Goal: Task Accomplishment & Management: Complete application form

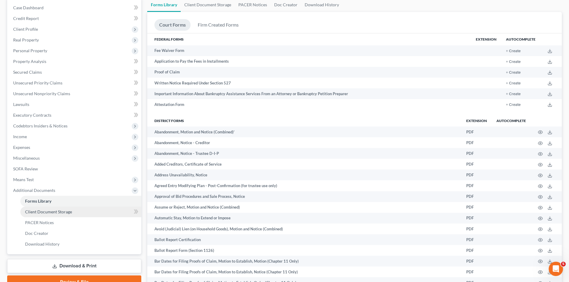
click at [79, 215] on link "Client Document Storage" at bounding box center [80, 212] width 121 height 11
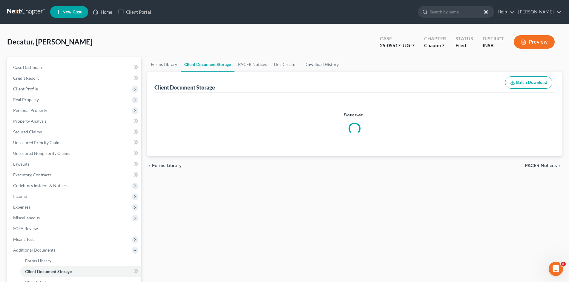
select select "9"
select select "15"
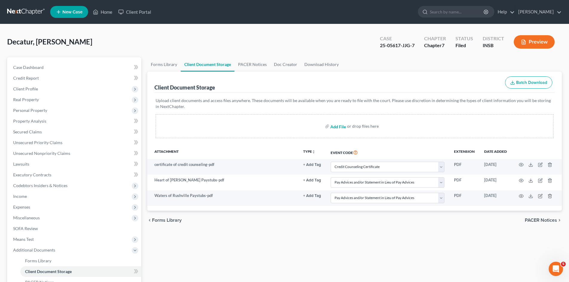
click at [337, 128] on input "file" at bounding box center [337, 126] width 14 height 11
type input "C:\fakepath\Form 121_SSN.pdf"
select select "9"
select select "15"
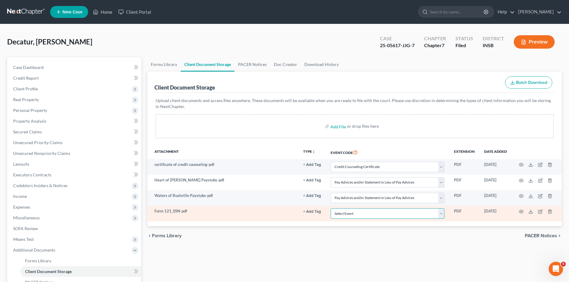
click at [382, 215] on select "Select Event 20 Largest Unsecured Creditors Amended/Corrected Petition Ch 7 Mea…" at bounding box center [388, 214] width 114 height 10
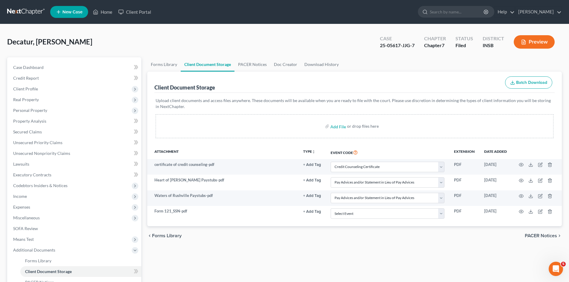
click at [367, 240] on div "chevron_left Forms Library PACER Notices chevron_right" at bounding box center [354, 235] width 415 height 19
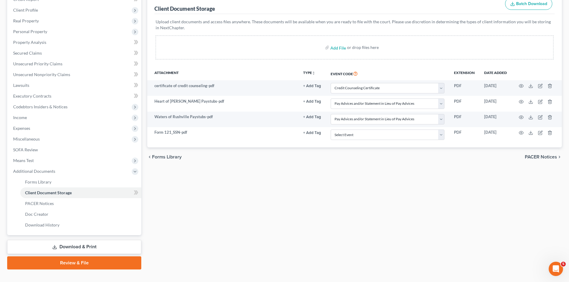
scroll to position [89, 0]
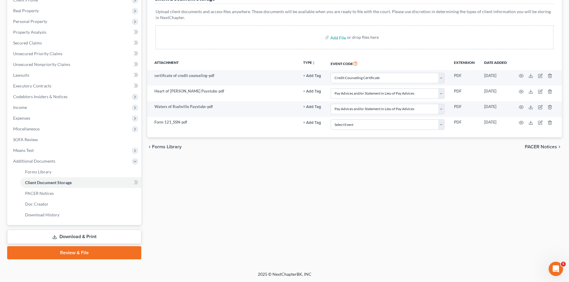
click at [119, 249] on link "Review & File" at bounding box center [74, 252] width 134 height 13
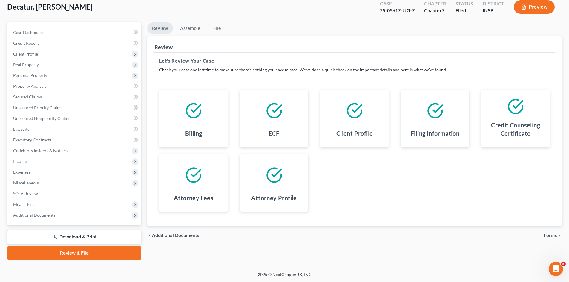
scroll to position [35, 0]
click at [549, 235] on span "Forms" at bounding box center [550, 235] width 13 height 5
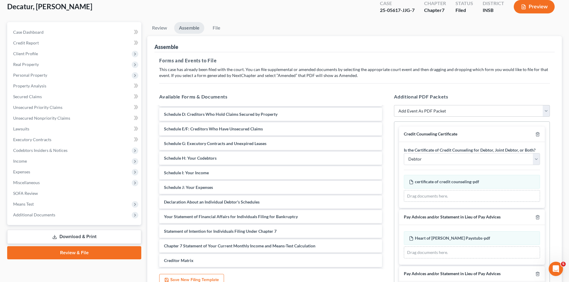
scroll to position [60, 0]
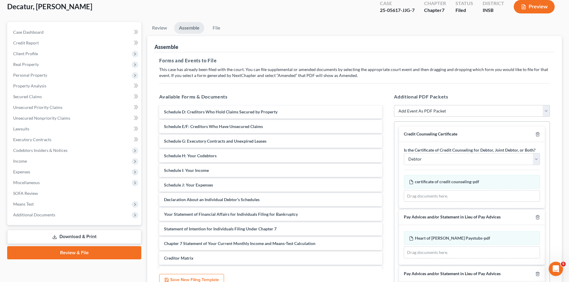
click at [422, 110] on select "Add Event As PDF Packet Amended/Corrected Petition Ch 7 Means Test Calculation …" at bounding box center [472, 111] width 156 height 12
select select "17"
click at [394, 105] on select "Add Event As PDF Packet Amended/Corrected Petition Ch 7 Means Test Calculation …" at bounding box center [472, 111] width 156 height 12
select select
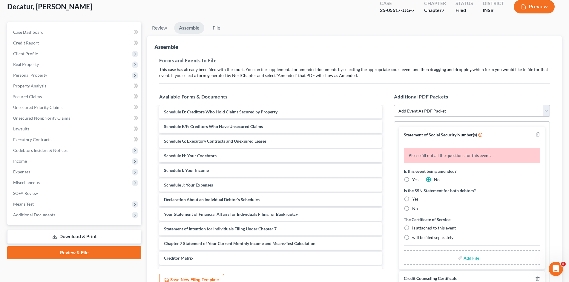
scroll to position [30, 0]
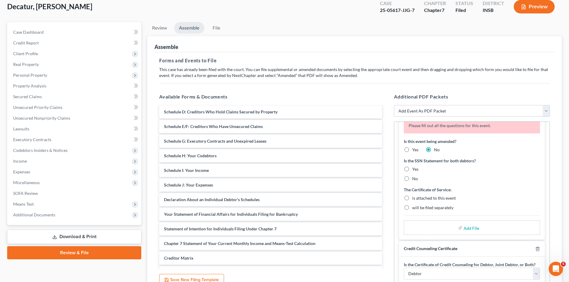
click at [412, 179] on label "No" at bounding box center [415, 179] width 6 height 6
click at [415, 179] on input "No" at bounding box center [417, 178] width 4 height 4
radio input "true"
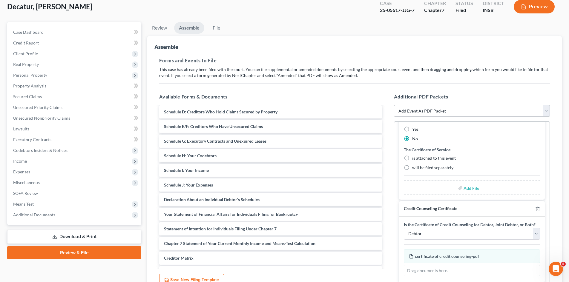
scroll to position [42, 0]
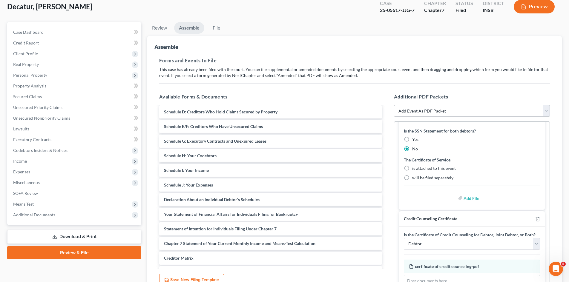
click at [412, 168] on label "is attached to this event" at bounding box center [434, 168] width 44 height 6
click at [415, 168] on input "is attached to this event" at bounding box center [417, 167] width 4 height 4
radio input "true"
click at [471, 200] on input "file" at bounding box center [471, 198] width 14 height 11
type input "C:\fakepath\Form 121_SSN.pdf"
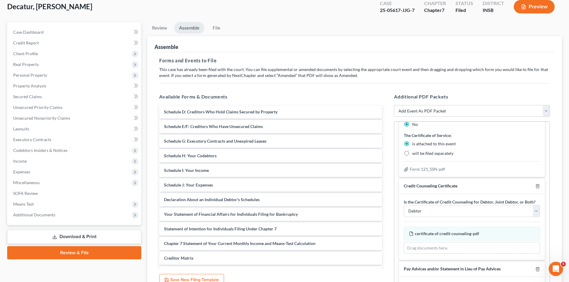
scroll to position [102, 0]
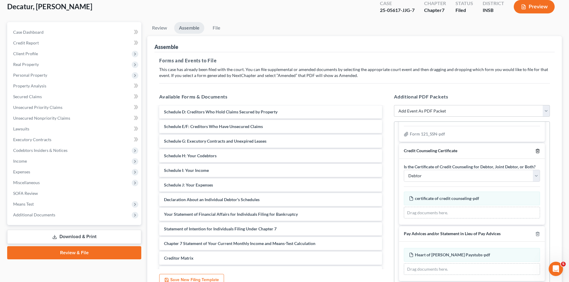
click at [535, 151] on icon "button" at bounding box center [537, 151] width 5 height 5
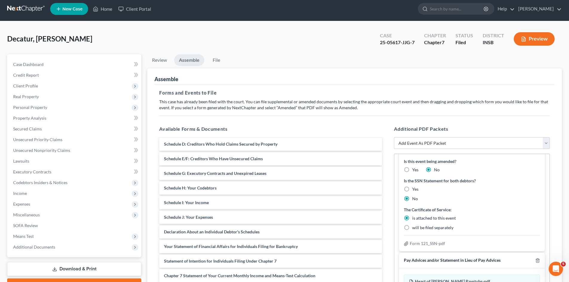
scroll to position [0, 0]
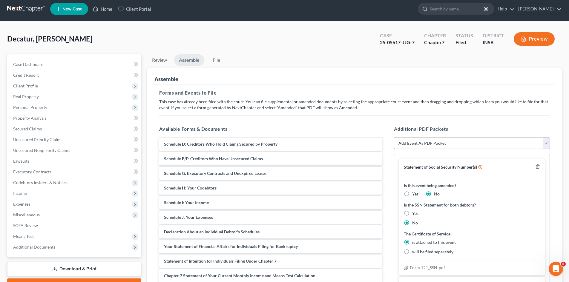
click at [436, 146] on select "Add Event As PDF Packet Amended/Corrected Petition Ch 7 Means Test Calculation …" at bounding box center [472, 143] width 156 height 12
select select "2"
click at [394, 137] on select "Add Event As PDF Packet Amended/Corrected Petition Ch 7 Means Test Calculation …" at bounding box center [472, 143] width 156 height 12
select select
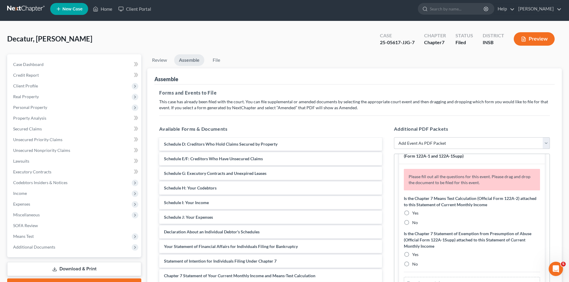
scroll to position [30, 0]
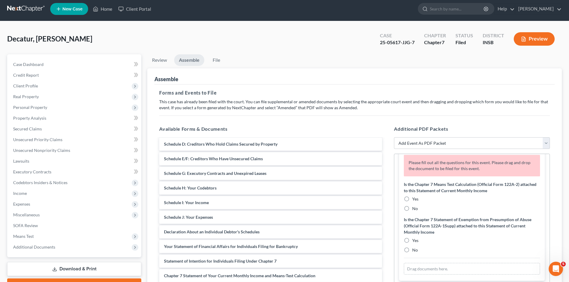
click at [412, 206] on label "No" at bounding box center [415, 209] width 6 height 6
click at [415, 206] on input "No" at bounding box center [417, 208] width 4 height 4
radio input "true"
click at [463, 199] on div "Yes" at bounding box center [472, 199] width 136 height 6
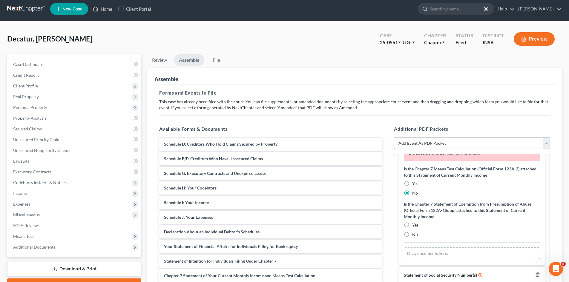
scroll to position [60, 0]
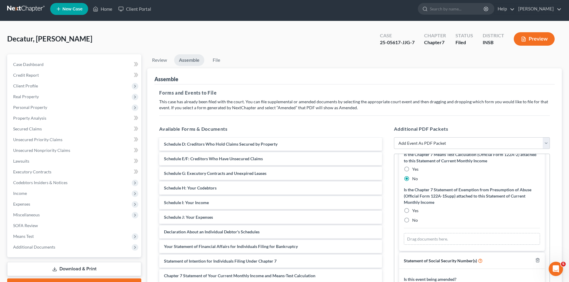
click at [412, 220] on label "No" at bounding box center [415, 220] width 6 height 6
click at [415, 220] on input "No" at bounding box center [417, 219] width 4 height 4
radio input "true"
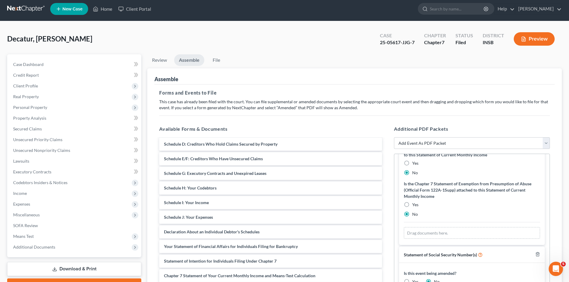
scroll to position [54, 0]
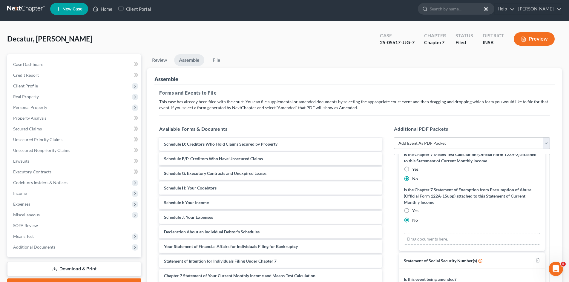
click at [463, 209] on div "Yes" at bounding box center [472, 211] width 136 height 6
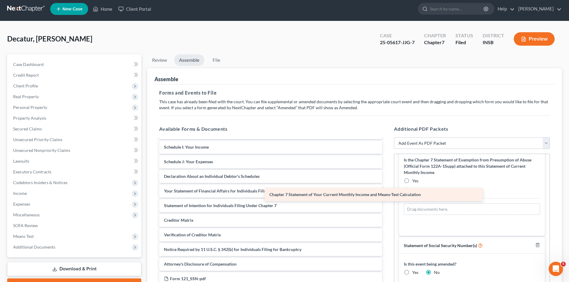
scroll to position [115, 0]
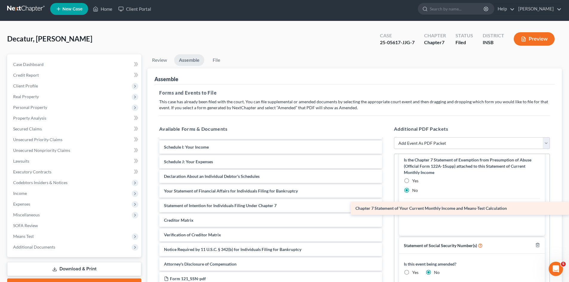
drag, startPoint x: 283, startPoint y: 206, endPoint x: 513, endPoint y: 209, distance: 230.0
click at [387, 209] on div "Chapter 7 Statement of Your Current Monthly Income and Means-Test Calculation V…" at bounding box center [270, 162] width 232 height 277
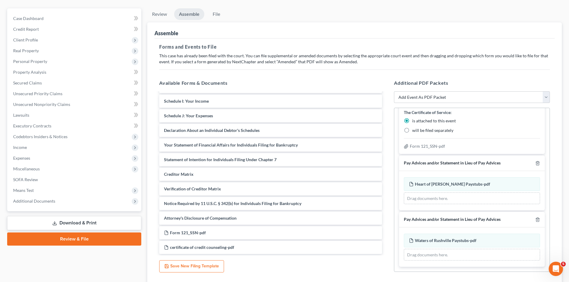
scroll to position [93, 0]
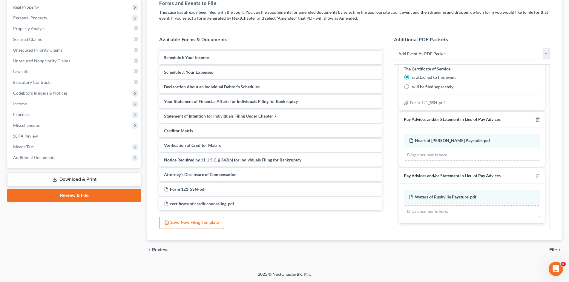
click at [554, 250] on span "File" at bounding box center [553, 250] width 8 height 5
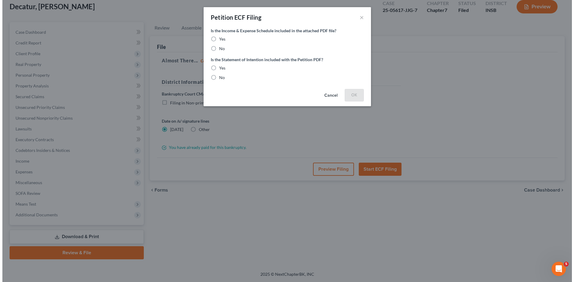
scroll to position [35, 0]
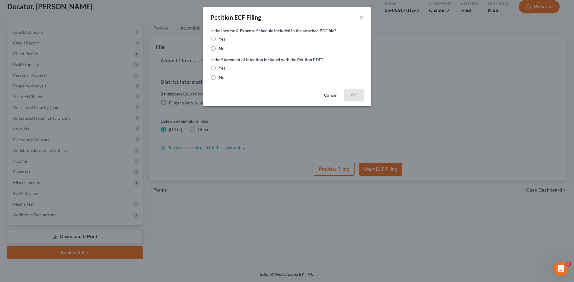
click at [219, 50] on label "No" at bounding box center [222, 49] width 6 height 6
click at [221, 50] on input "No" at bounding box center [223, 48] width 4 height 4
radio input "true"
click at [219, 77] on label "No" at bounding box center [222, 78] width 6 height 6
click at [221, 77] on input "No" at bounding box center [223, 77] width 4 height 4
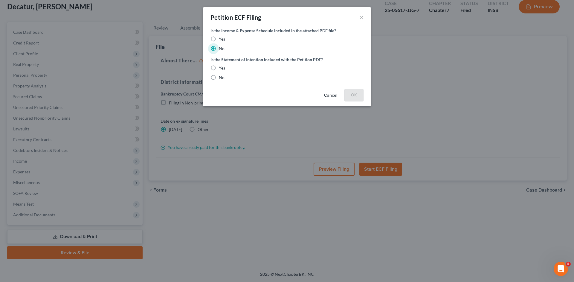
radio input "true"
click at [353, 95] on button "OK" at bounding box center [353, 95] width 19 height 12
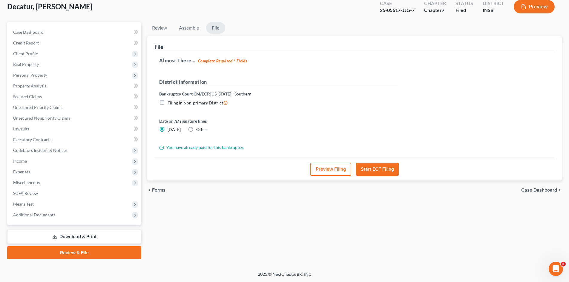
click at [386, 171] on button "Start ECF Filing" at bounding box center [377, 169] width 43 height 13
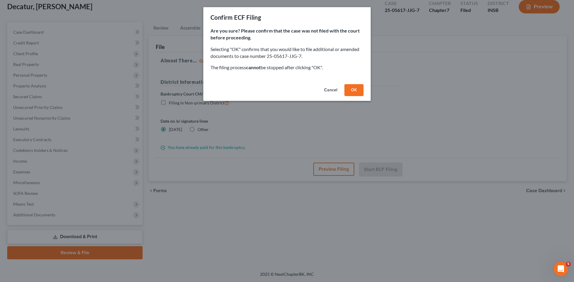
click at [333, 89] on button "Cancel" at bounding box center [330, 90] width 23 height 12
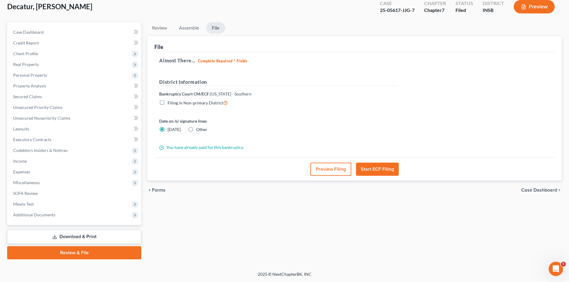
click at [337, 172] on button "Preview Filing" at bounding box center [330, 169] width 41 height 13
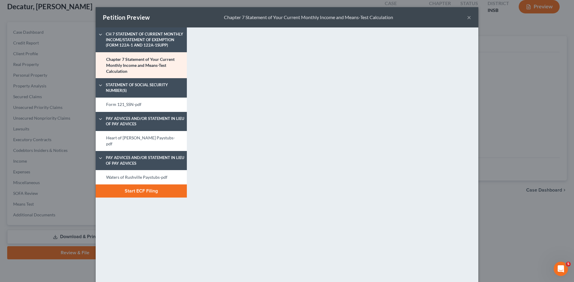
click at [467, 17] on button "×" at bounding box center [469, 17] width 4 height 7
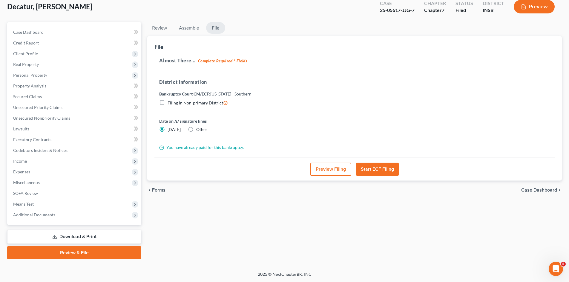
click at [374, 169] on button "Start ECF Filing" at bounding box center [377, 169] width 43 height 13
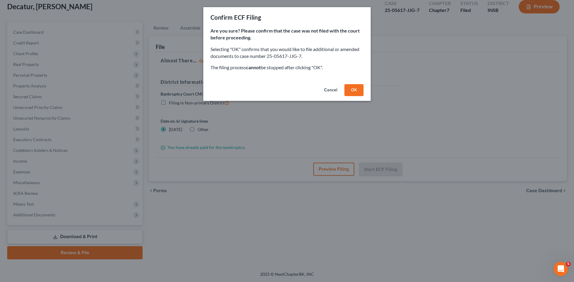
click at [359, 91] on button "OK" at bounding box center [353, 90] width 19 height 12
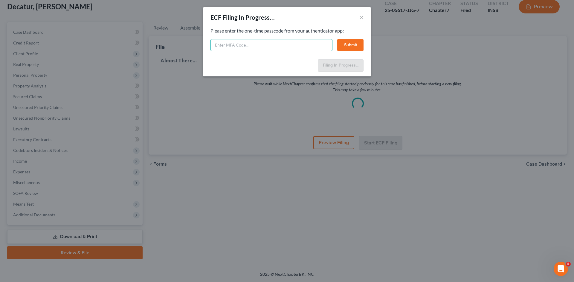
click at [261, 45] on input "text" at bounding box center [271, 45] width 122 height 12
type input "7"
type input "060663"
click at [348, 44] on button "Submit" at bounding box center [350, 45] width 26 height 12
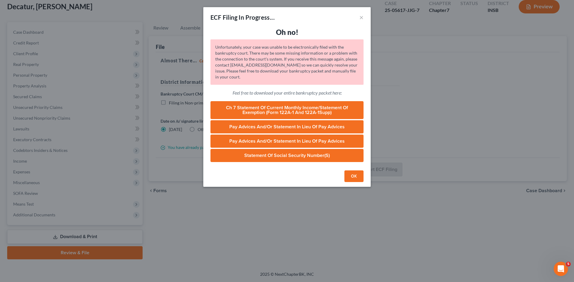
click at [334, 109] on link "Ch 7 Statement of Current Monthly Income/Statement of Exemption (Form 122A-1 an…" at bounding box center [286, 110] width 153 height 18
